Goal: Navigation & Orientation: Find specific page/section

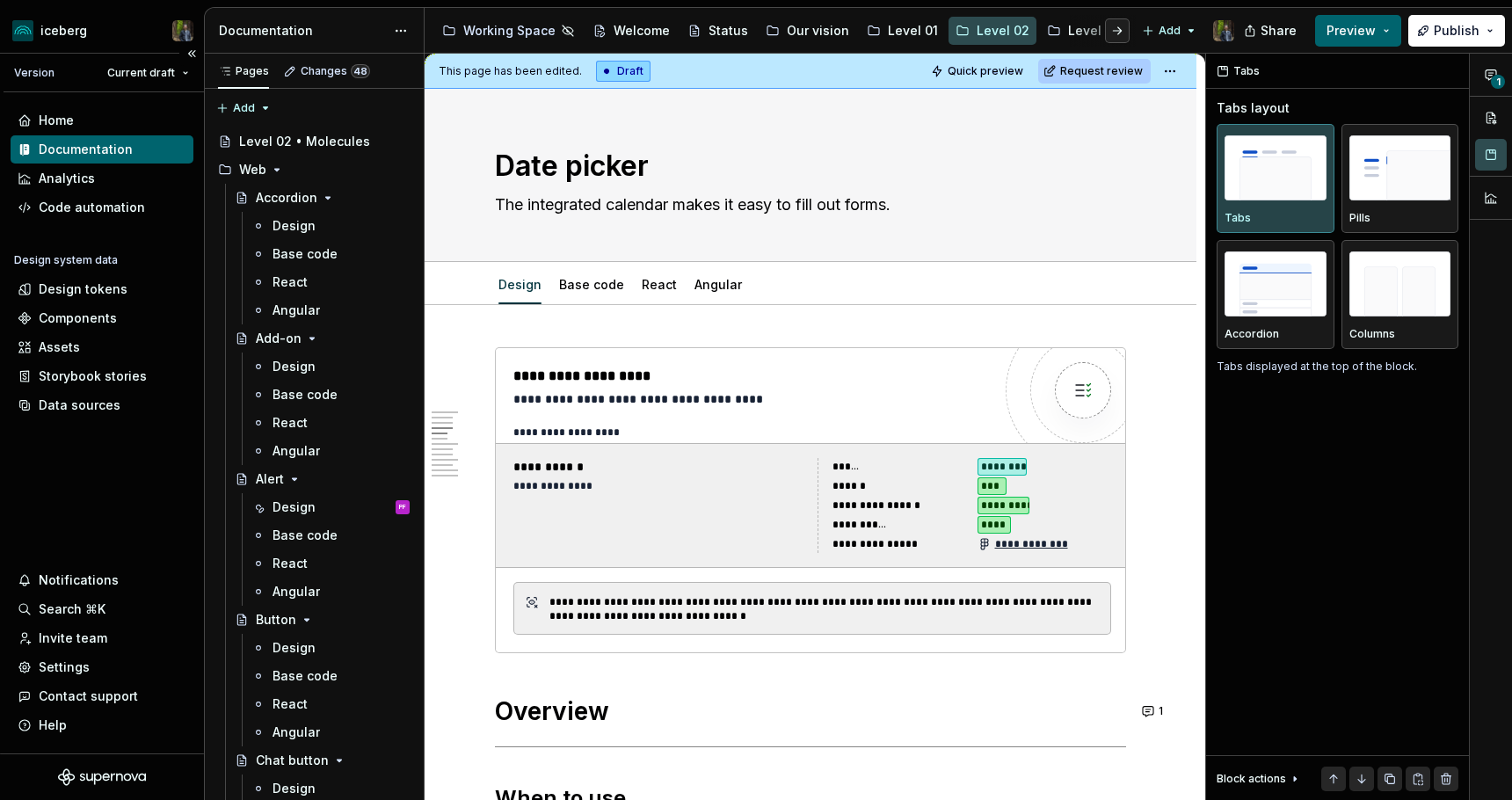
scroll to position [1323, 0]
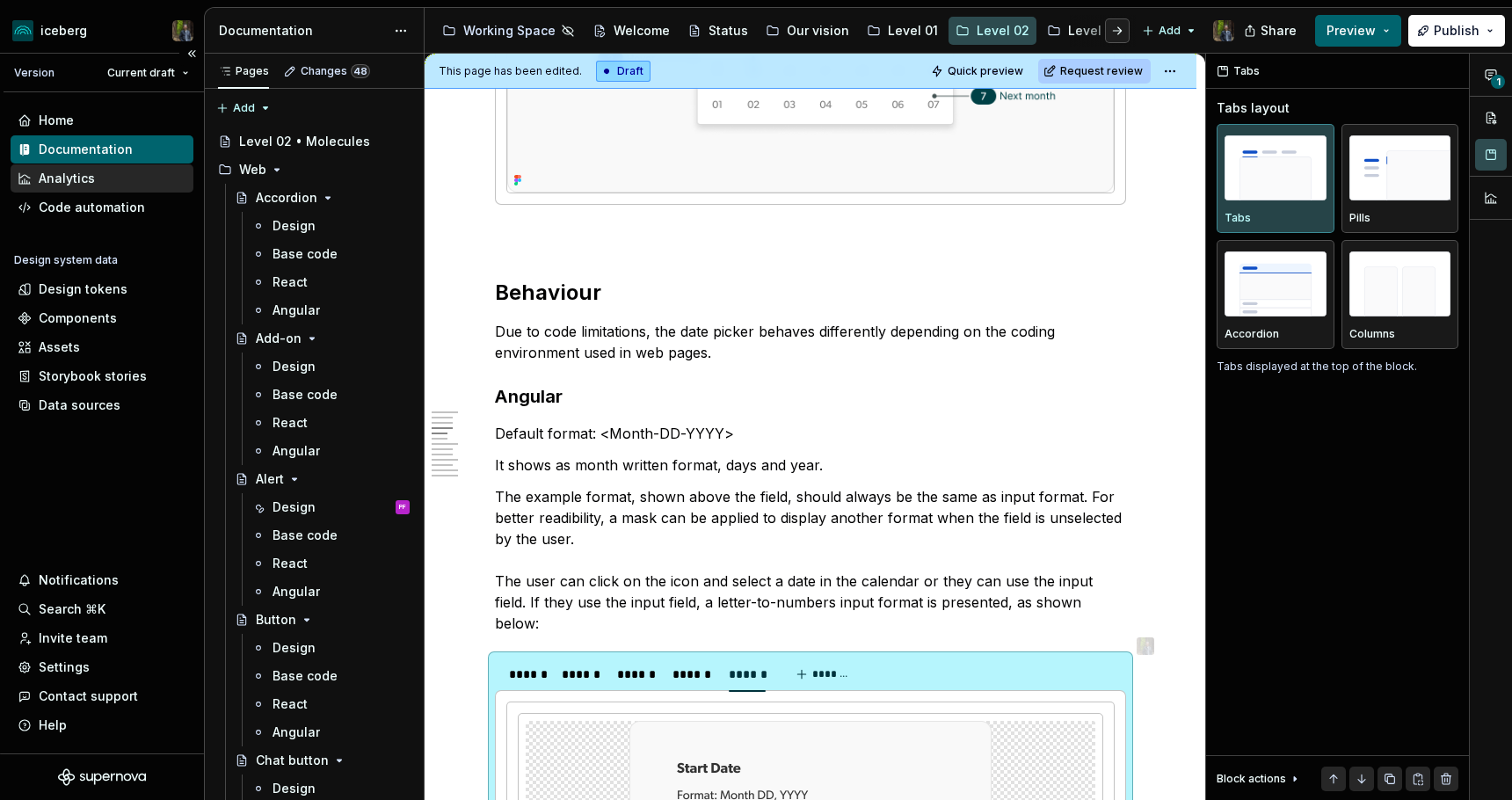
click at [84, 174] on div "Analytics" at bounding box center [66, 179] width 57 height 18
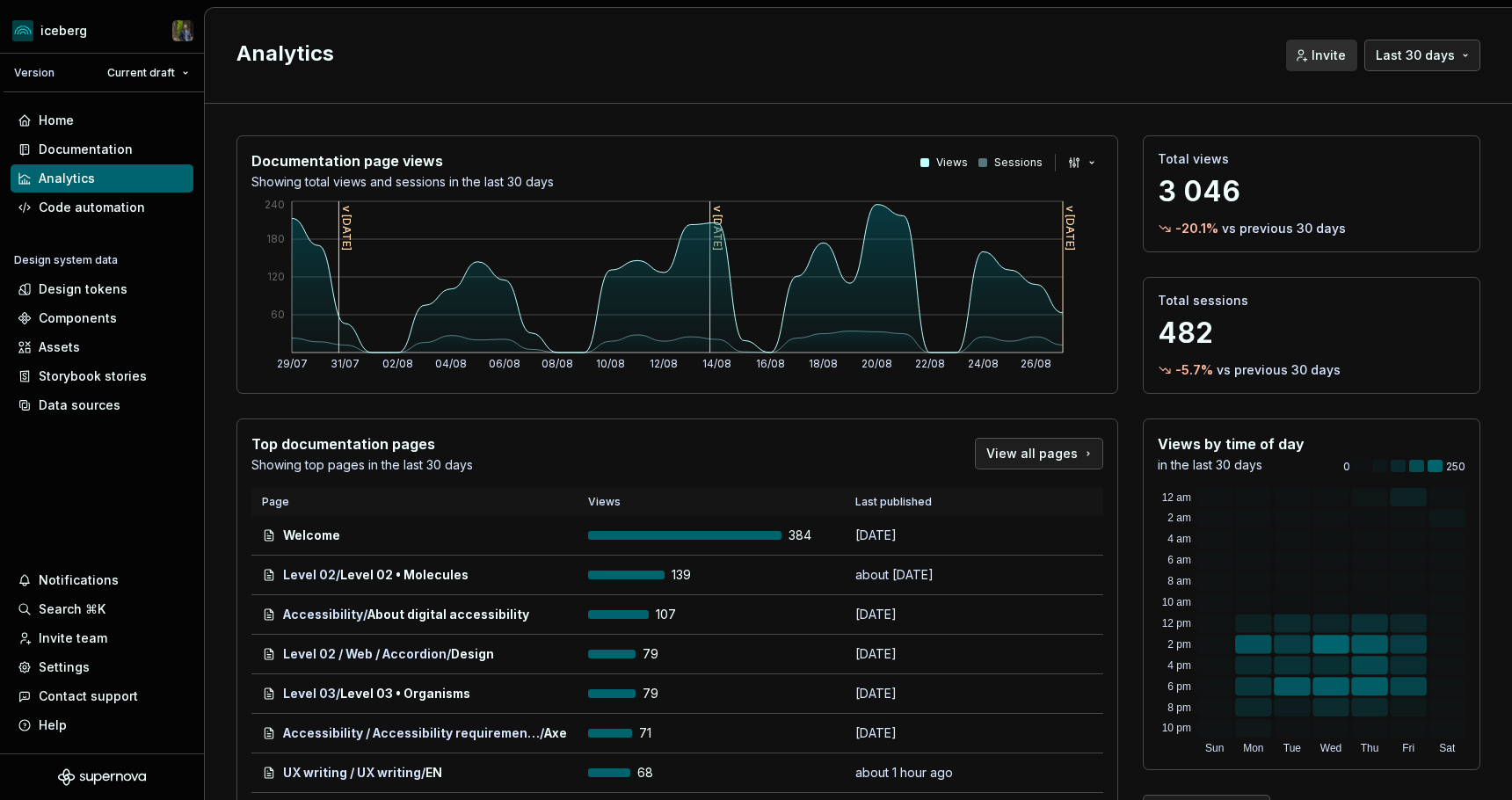
click at [903, 40] on h2 "Analytics" at bounding box center [750, 53] width 1028 height 28
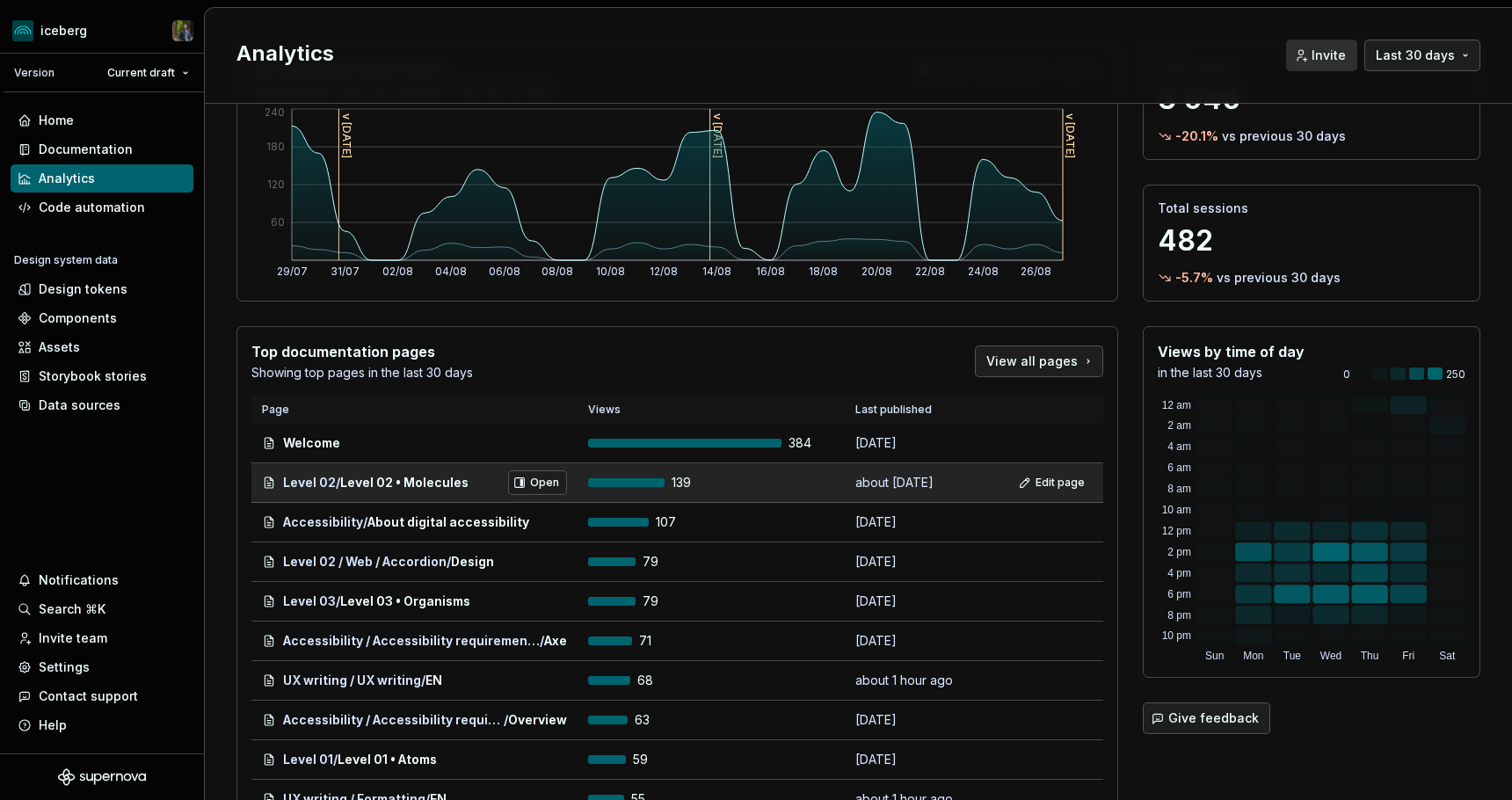
scroll to position [94, 0]
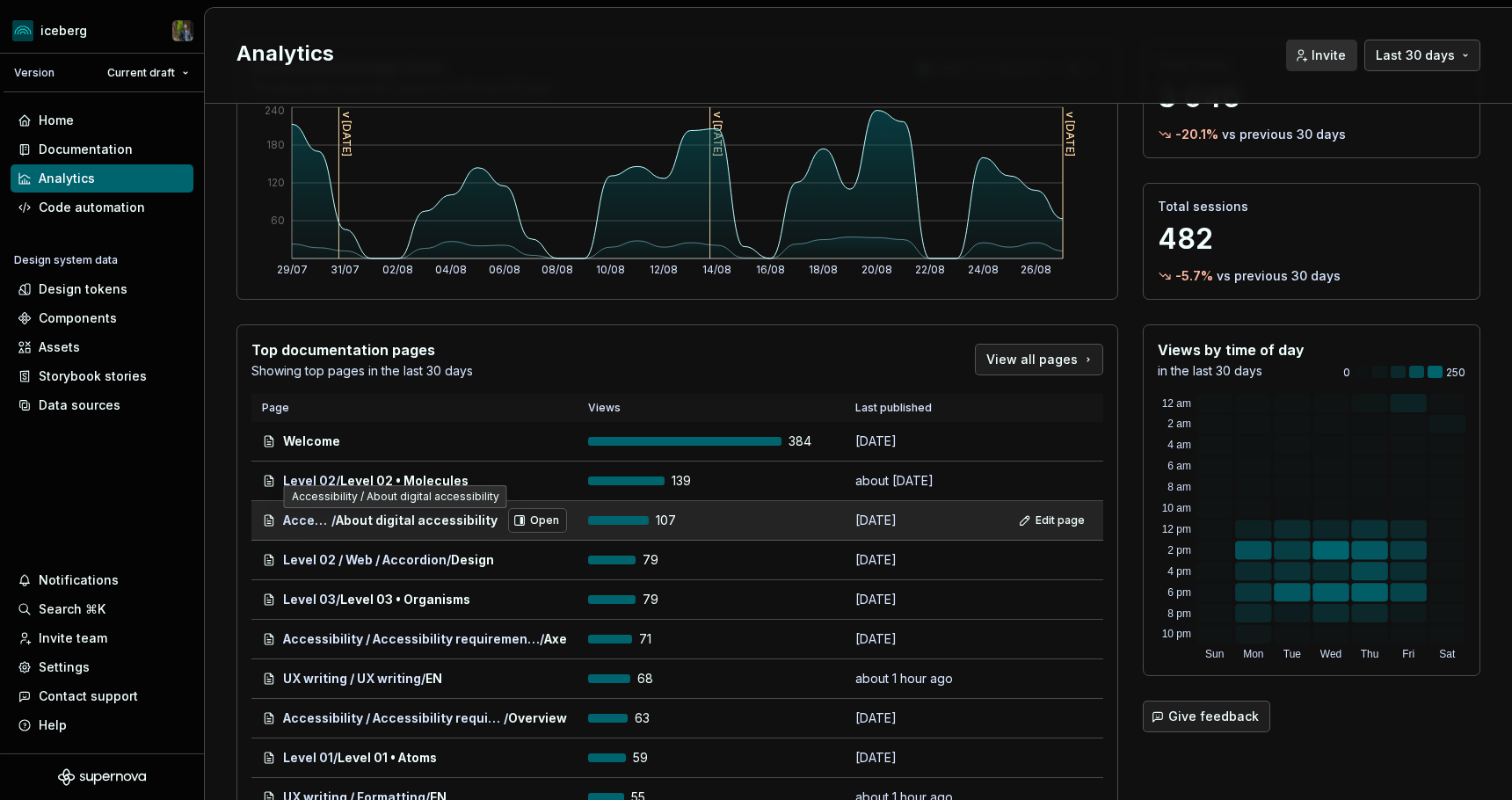
click at [292, 522] on span "Accessibility" at bounding box center [307, 521] width 48 height 18
drag, startPoint x: 292, startPoint y: 522, endPoint x: 407, endPoint y: 520, distance: 115.0
click at [410, 521] on div "Accessibility / About digital accessibility" at bounding box center [390, 521] width 215 height 18
click at [406, 520] on span "About digital accessibility" at bounding box center [417, 521] width 162 height 18
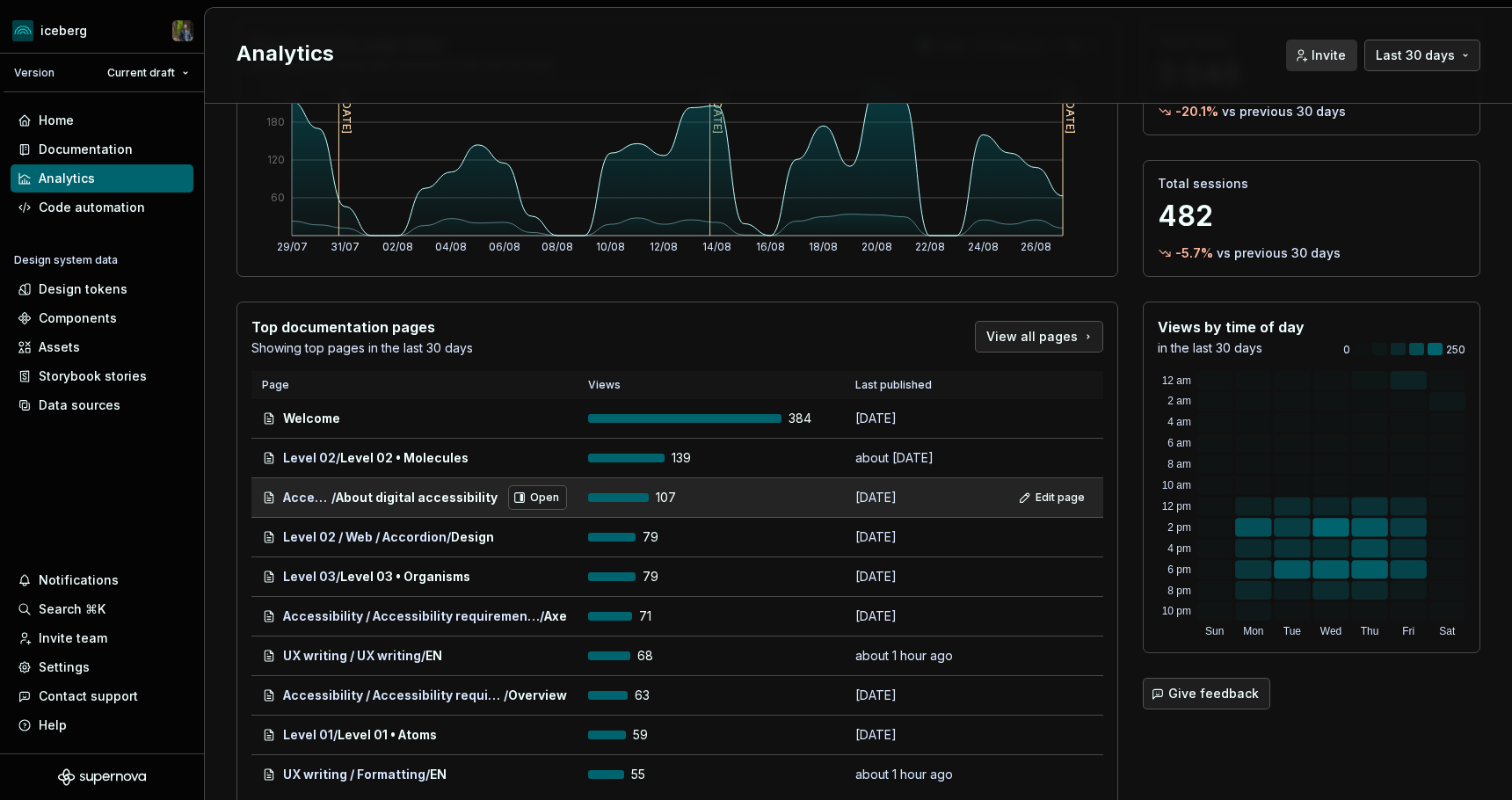
scroll to position [118, 0]
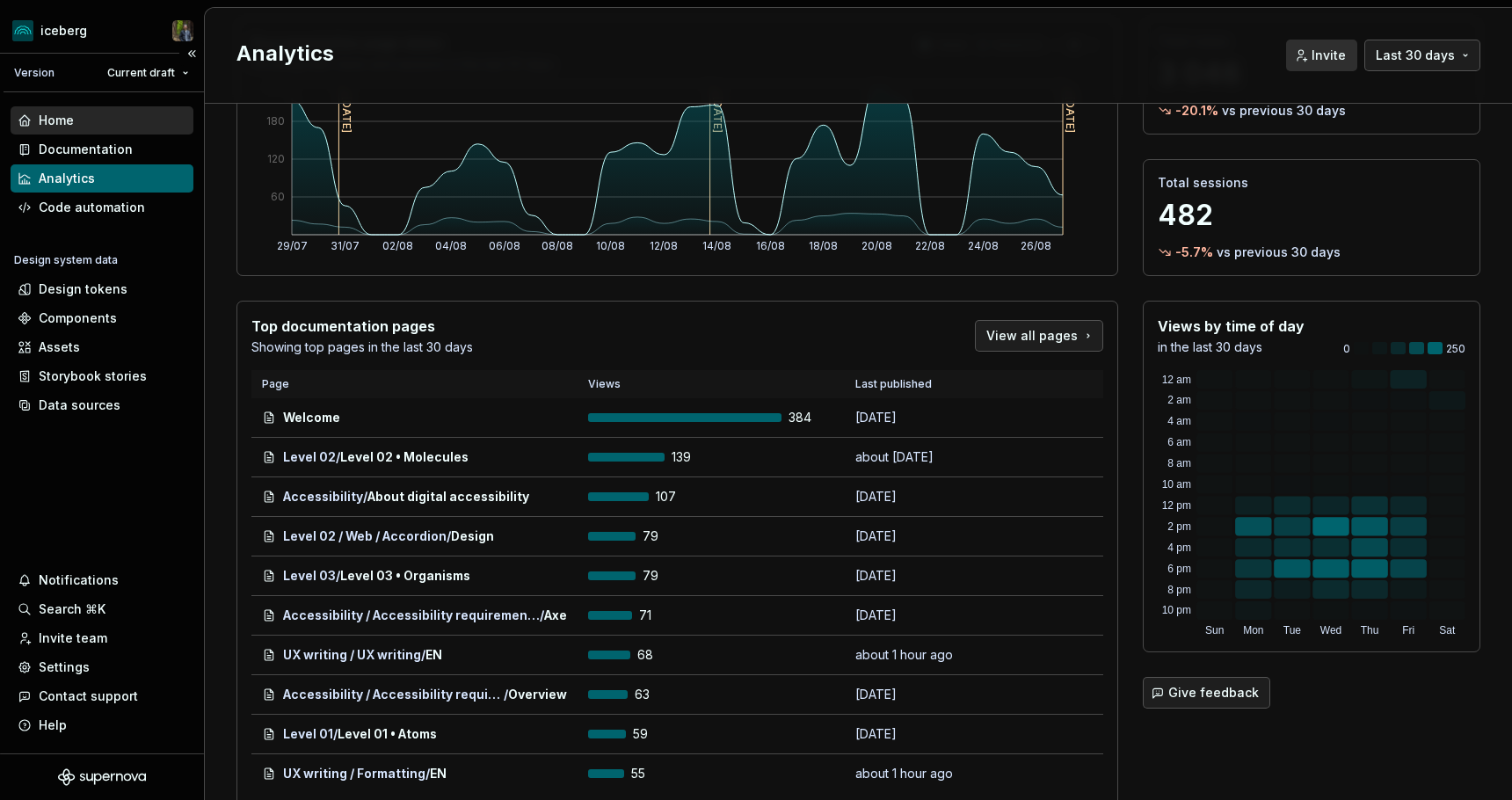
click at [86, 115] on div "Home" at bounding box center [102, 120] width 169 height 18
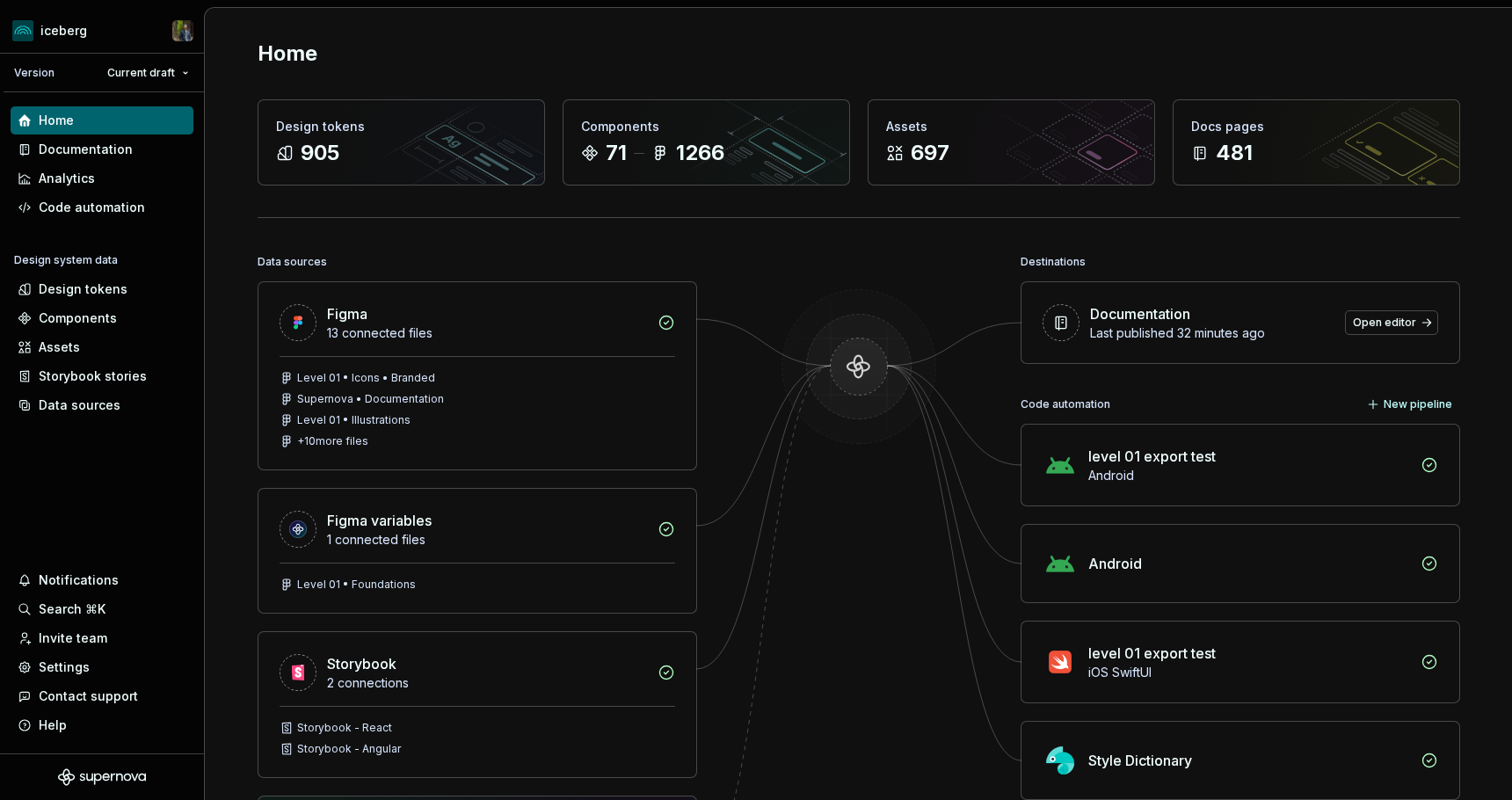
click at [1239, 70] on div "Home Design tokens 905 Components 71 1266 Assets 697 Docs pages 481 Data source…" at bounding box center [859, 538] width 1266 height 1060
